Goal: Task Accomplishment & Management: Use online tool/utility

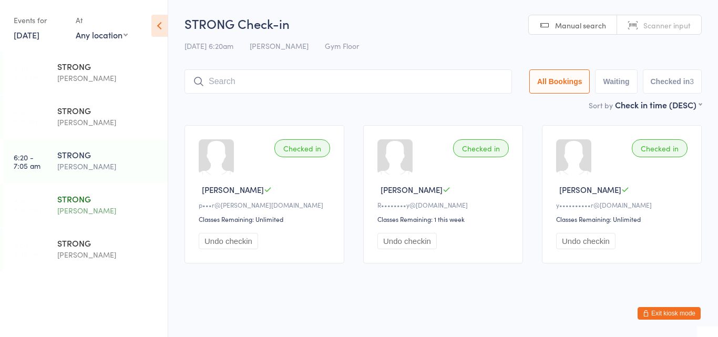
click at [105, 191] on div "STRONG [PERSON_NAME]" at bounding box center [112, 205] width 110 height 42
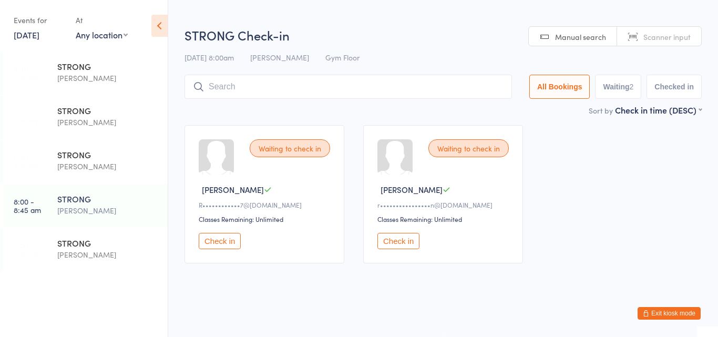
click at [217, 237] on button "Check in" at bounding box center [220, 241] width 42 height 16
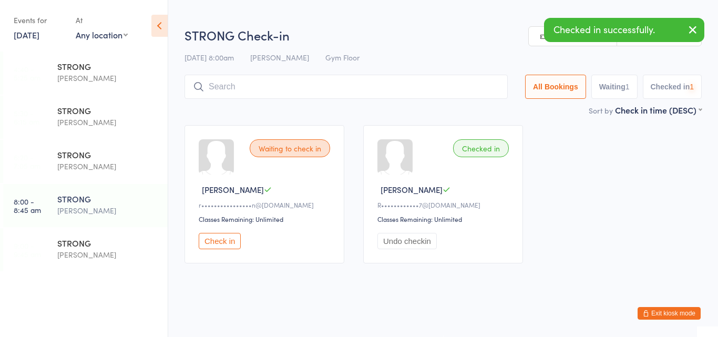
click at [217, 237] on button "Check in" at bounding box center [220, 241] width 42 height 16
click at [256, 88] on input "search" at bounding box center [349, 87] width 328 height 24
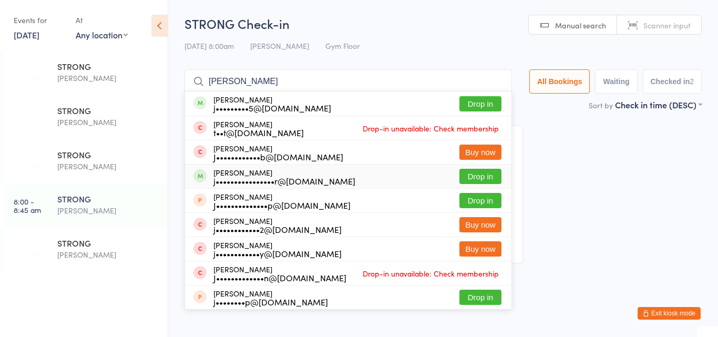
type input "[PERSON_NAME]"
click at [231, 177] on div "j••••••••••••••••r@[DOMAIN_NAME]" at bounding box center [284, 181] width 142 height 8
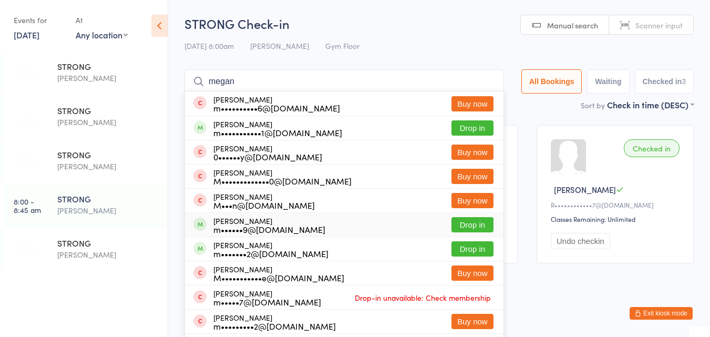
type input "megan"
click at [458, 222] on button "Drop in" at bounding box center [473, 224] width 42 height 15
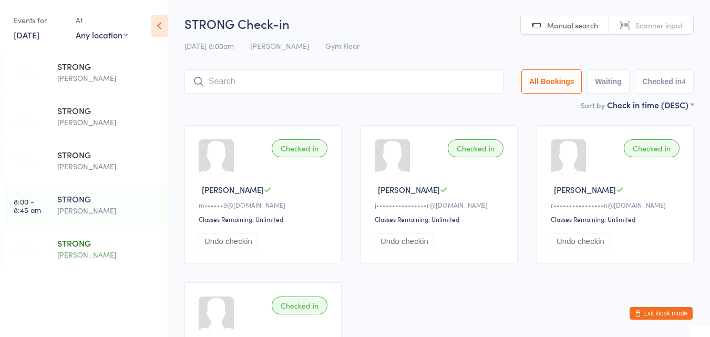
click at [111, 256] on div "[PERSON_NAME]" at bounding box center [107, 255] width 101 height 12
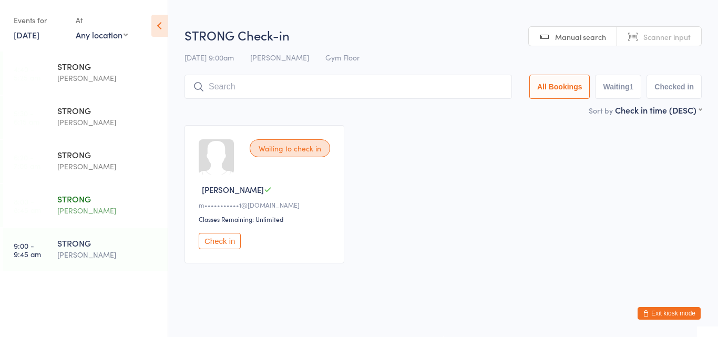
click at [104, 212] on div "[PERSON_NAME]" at bounding box center [107, 210] width 101 height 12
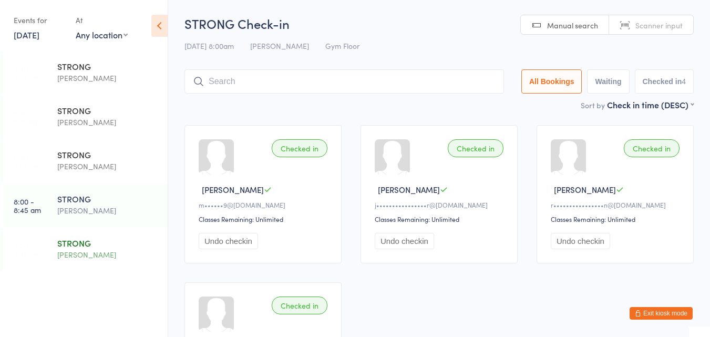
click at [84, 241] on div "STRONG" at bounding box center [107, 243] width 101 height 12
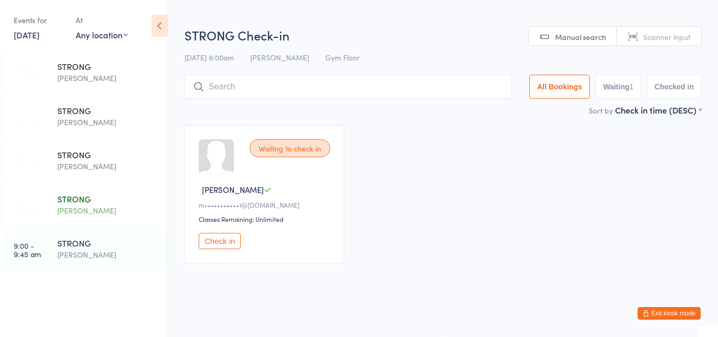
click at [87, 213] on div "[PERSON_NAME]" at bounding box center [107, 210] width 101 height 12
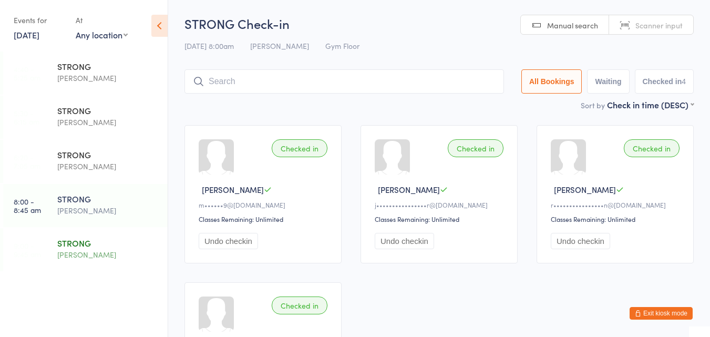
click at [83, 241] on div "STRONG" at bounding box center [107, 243] width 101 height 12
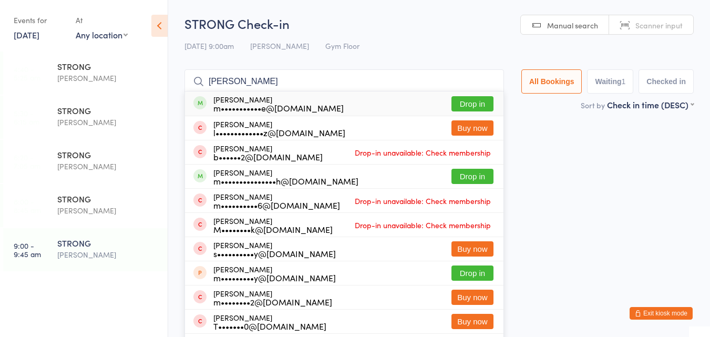
type input "[PERSON_NAME]"
click at [466, 103] on button "Drop in" at bounding box center [473, 103] width 42 height 15
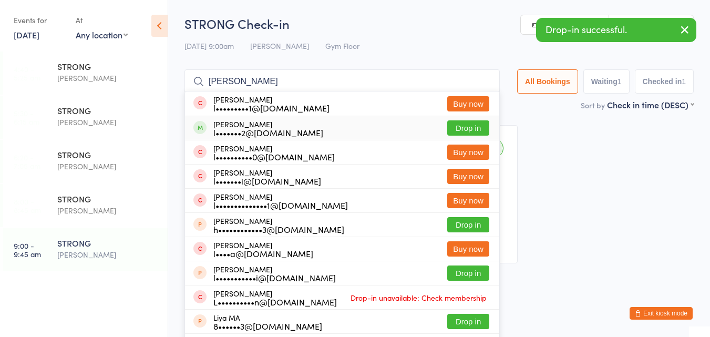
type input "[PERSON_NAME]"
click at [460, 132] on button "Drop in" at bounding box center [468, 127] width 42 height 15
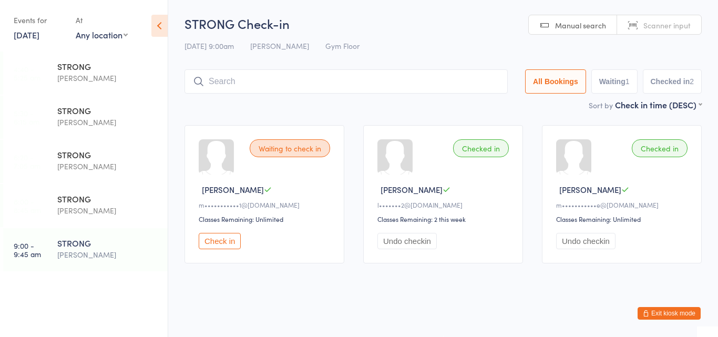
click at [228, 240] on button "Check in" at bounding box center [220, 241] width 42 height 16
